Goal: Register for event/course

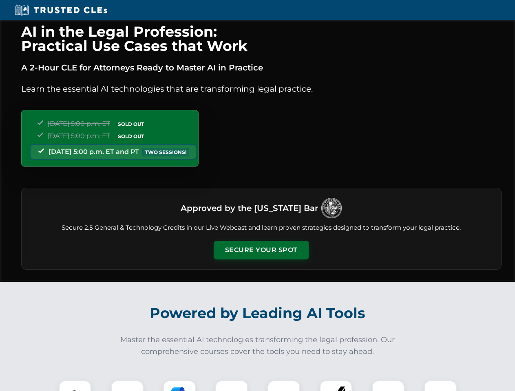
click at [261, 250] on button "Secure Your Spot" at bounding box center [261, 250] width 95 height 19
click at [75, 386] on img at bounding box center [75, 397] width 24 height 24
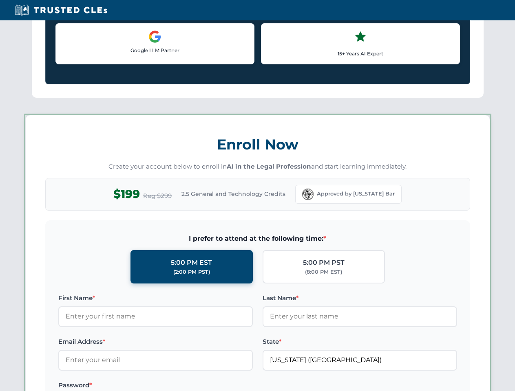
click at [179, 386] on label "Password *" at bounding box center [155, 386] width 194 height 10
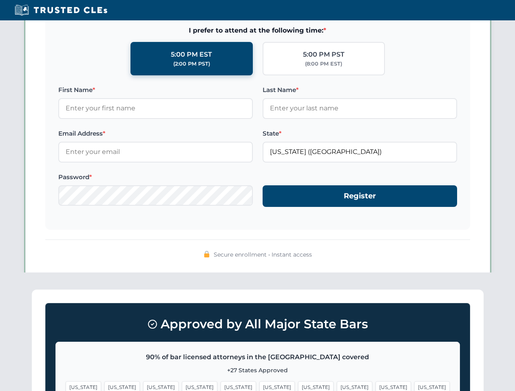
click at [376, 386] on span "[US_STATE]" at bounding box center [393, 388] width 35 height 12
